Goal: Navigation & Orientation: Find specific page/section

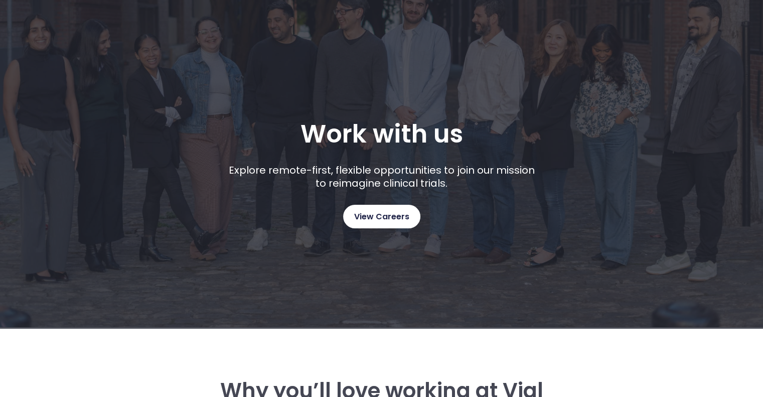
scroll to position [150, 0]
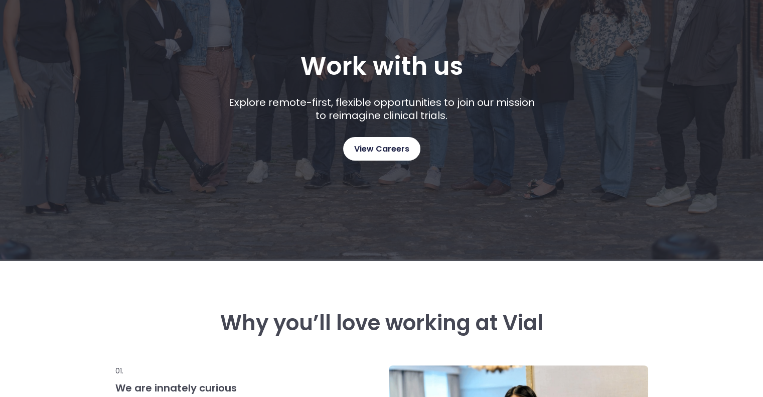
click at [367, 148] on span "View Careers" at bounding box center [381, 148] width 55 height 13
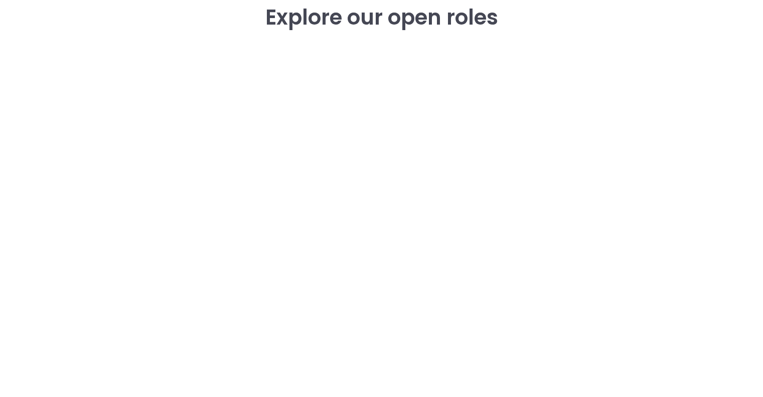
scroll to position [1569, 0]
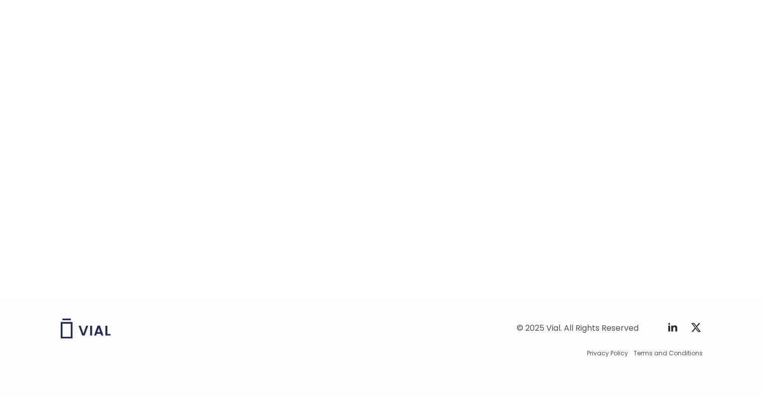
click at [686, 240] on div "career opportunities Explore our open roles" at bounding box center [382, 84] width 642 height 431
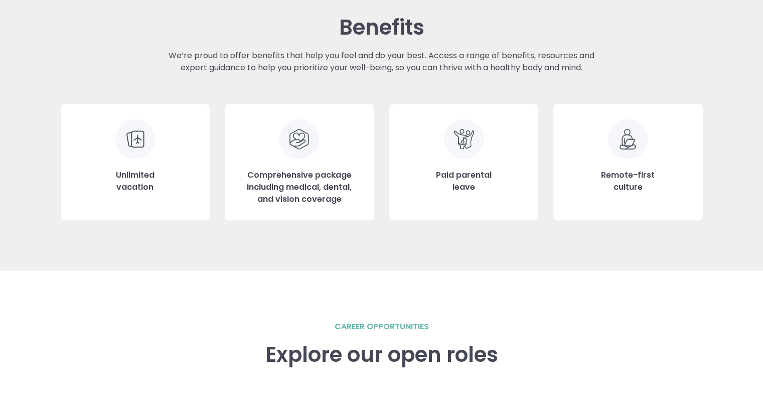
scroll to position [1218, 0]
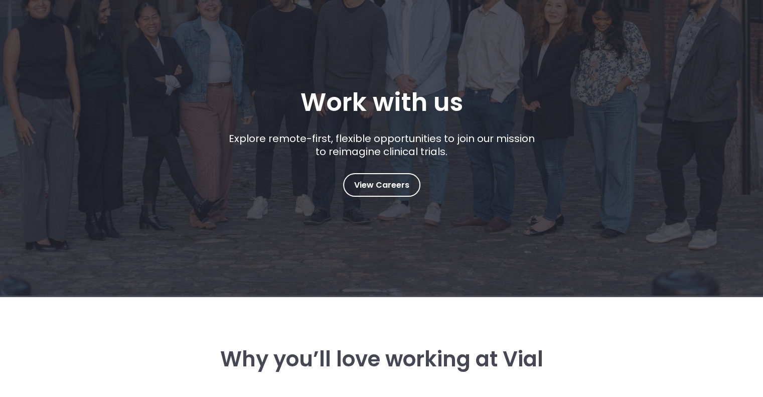
scroll to position [0, 0]
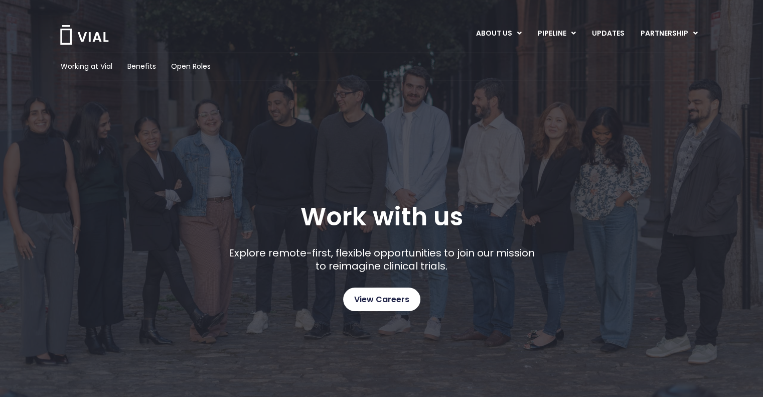
click at [392, 300] on span "View Careers" at bounding box center [381, 299] width 55 height 13
click at [372, 304] on span "View Careers" at bounding box center [381, 299] width 55 height 13
click at [101, 67] on span "Working at Vial" at bounding box center [87, 66] width 52 height 11
click at [85, 32] on img at bounding box center [84, 35] width 50 height 20
click at [89, 66] on span "Working at Vial" at bounding box center [87, 66] width 52 height 11
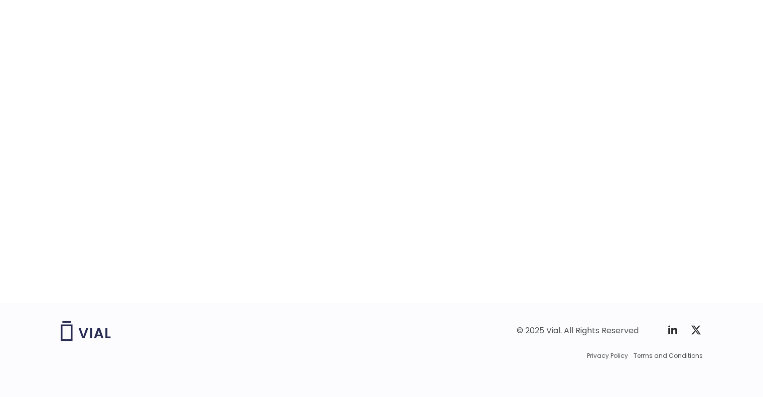
scroll to position [1569, 0]
click at [674, 213] on div "career opportunities Explore our open roles" at bounding box center [382, 84] width 642 height 431
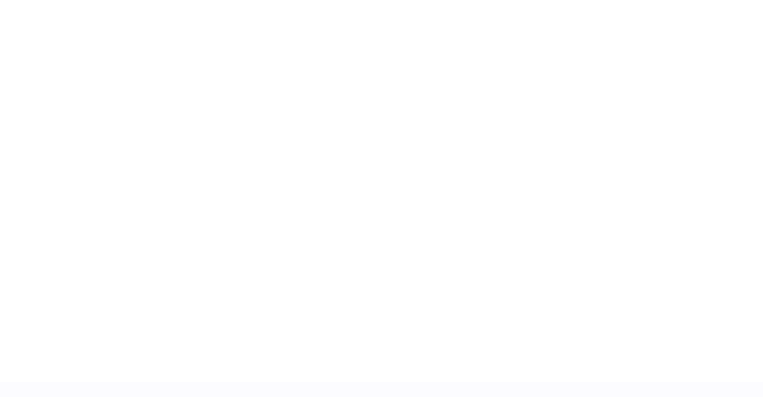
scroll to position [1569, 0]
